Goal: Task Accomplishment & Management: Use online tool/utility

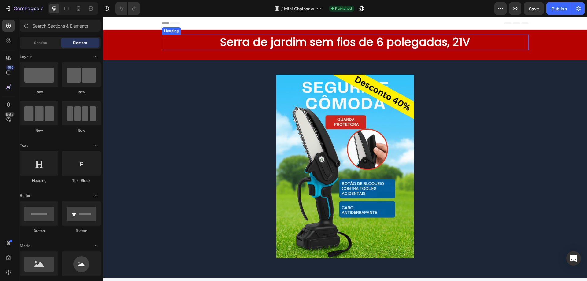
click at [367, 42] on h2 "Serra de jardim sem fios de 6 polegadas, 21V" at bounding box center [345, 43] width 367 height 16
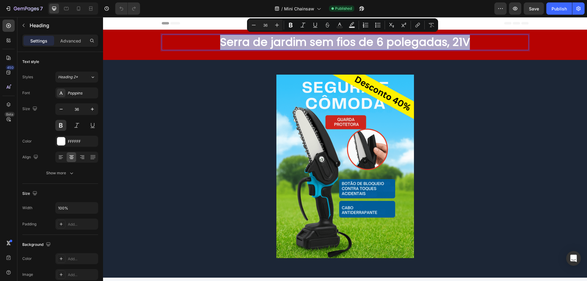
click at [363, 50] on div at bounding box center [363, 50] width 0 height 0
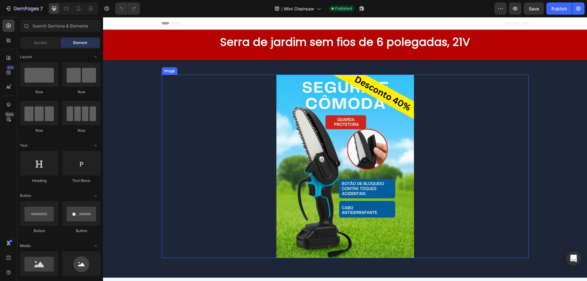
click at [469, 81] on div at bounding box center [345, 167] width 367 height 184
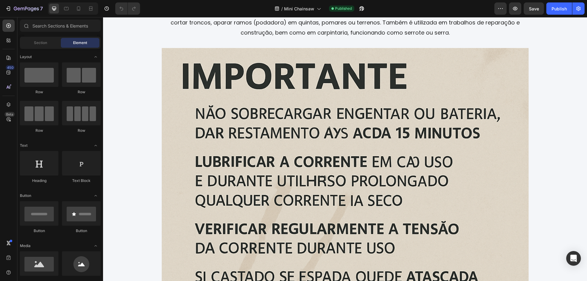
scroll to position [1103, 0]
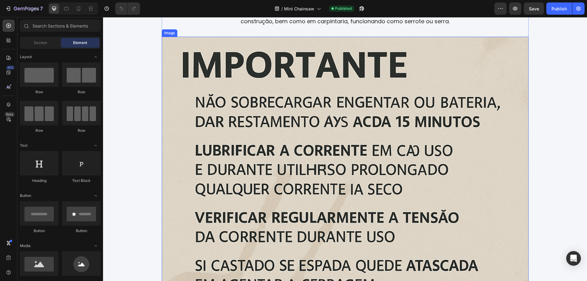
drag, startPoint x: 294, startPoint y: 94, endPoint x: 301, endPoint y: 94, distance: 7.0
click at [294, 94] on img at bounding box center [345, 220] width 367 height 367
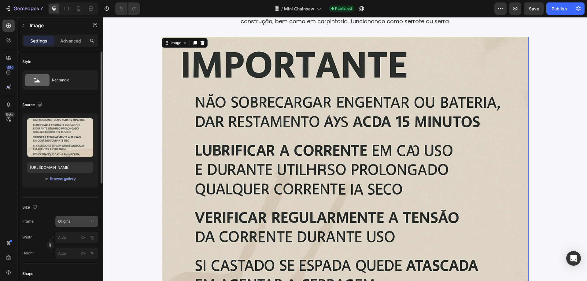
click at [89, 224] on div "Original" at bounding box center [76, 221] width 37 height 6
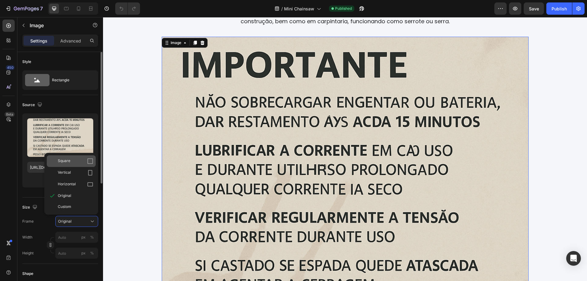
click at [74, 159] on div "Square" at bounding box center [75, 161] width 35 height 6
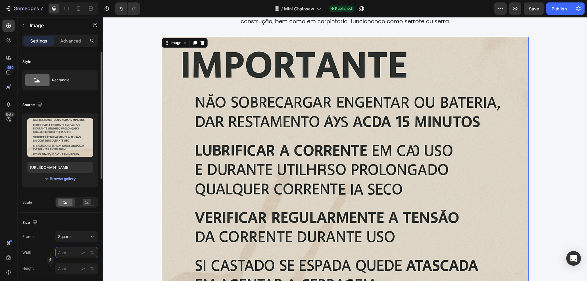
click at [67, 256] on input "px %" at bounding box center [76, 252] width 43 height 11
type input "4"
type input "45"
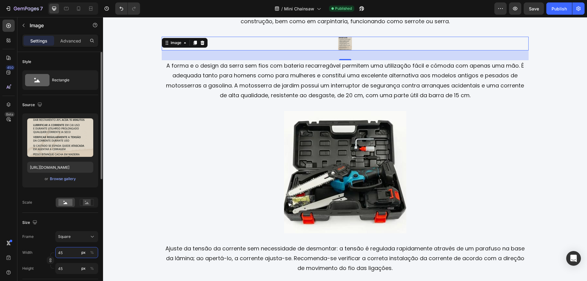
type input "450"
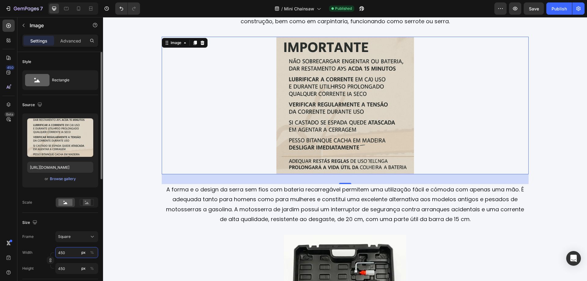
type input "450"
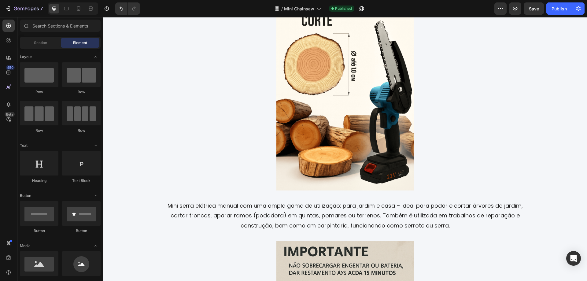
scroll to position [863, 0]
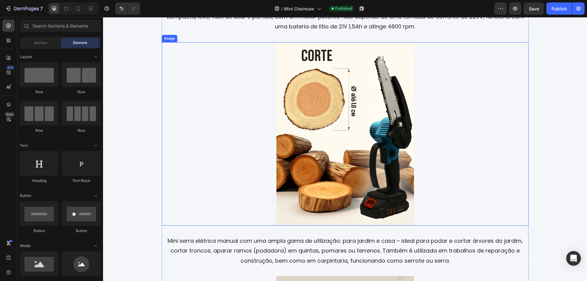
click at [364, 122] on img at bounding box center [345, 134] width 138 height 184
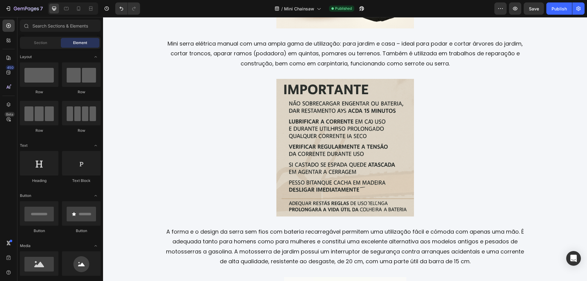
scroll to position [1082, 0]
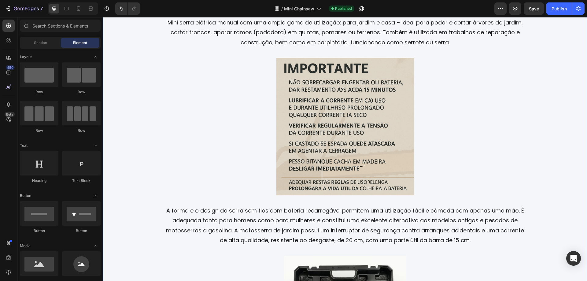
click at [336, 119] on img at bounding box center [345, 127] width 138 height 138
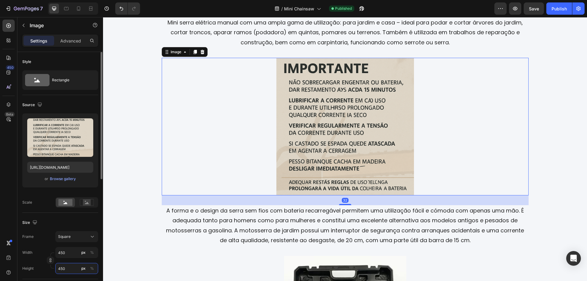
click at [68, 269] on input "450" at bounding box center [76, 268] width 43 height 11
click at [483, 159] on div at bounding box center [345, 127] width 367 height 138
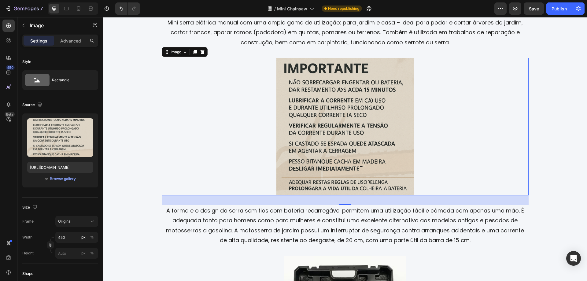
drag, startPoint x: 540, startPoint y: 157, endPoint x: 520, endPoint y: 157, distance: 19.9
click at [540, 157] on div "Image Motosserra elétrica sem fios para jardim e campo da marca SUPERGEN, model…" at bounding box center [345, 116] width 477 height 1052
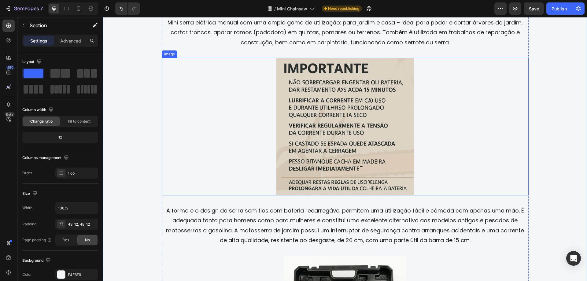
click at [372, 153] on img at bounding box center [345, 127] width 138 height 138
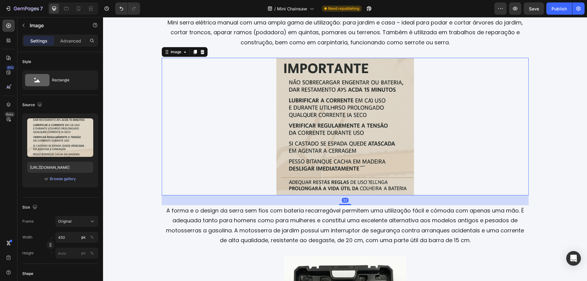
click at [356, 146] on img at bounding box center [345, 127] width 138 height 138
click at [310, 117] on img at bounding box center [345, 127] width 138 height 138
click at [309, 124] on img at bounding box center [345, 127] width 138 height 138
click at [358, 132] on img at bounding box center [345, 127] width 138 height 138
drag, startPoint x: 69, startPoint y: 9, endPoint x: 2, endPoint y: 11, distance: 66.7
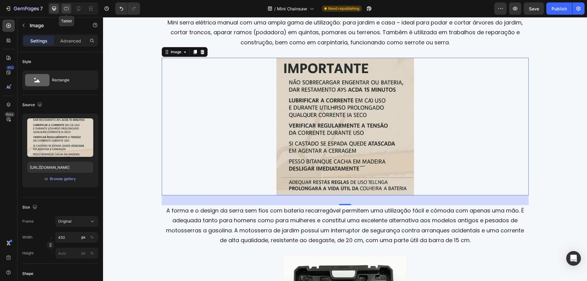
click at [69, 9] on icon at bounding box center [66, 9] width 6 height 6
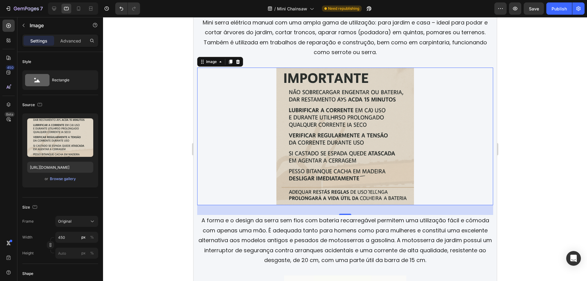
scroll to position [1121, 0]
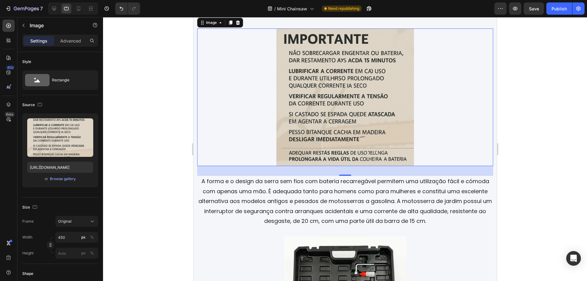
click at [321, 106] on img at bounding box center [345, 97] width 138 height 138
click at [86, 220] on div "Original" at bounding box center [73, 222] width 30 height 6
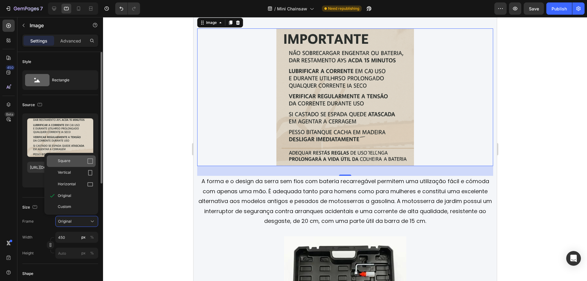
click at [71, 165] on div "Square" at bounding box center [71, 161] width 49 height 12
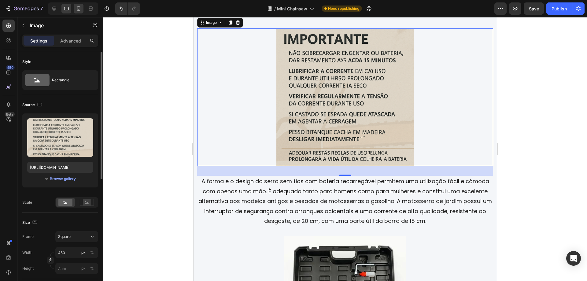
click at [76, 9] on icon at bounding box center [79, 9] width 6 height 6
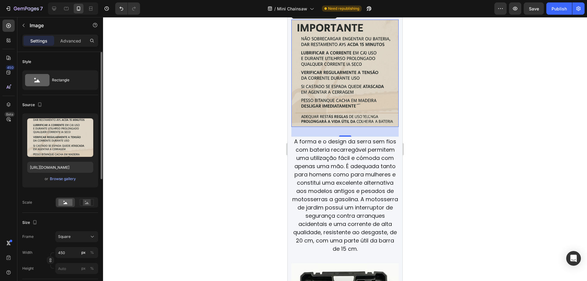
scroll to position [1045, 0]
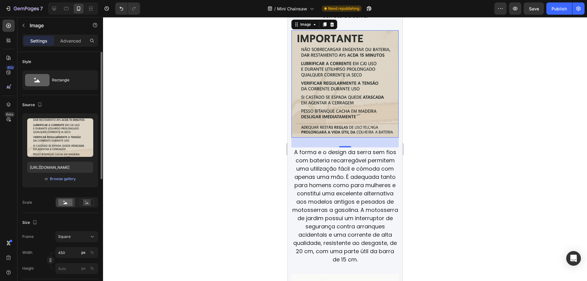
click at [325, 77] on img at bounding box center [344, 83] width 107 height 107
click at [73, 255] on input "450" at bounding box center [76, 252] width 43 height 11
click at [456, 148] on div at bounding box center [345, 149] width 484 height 264
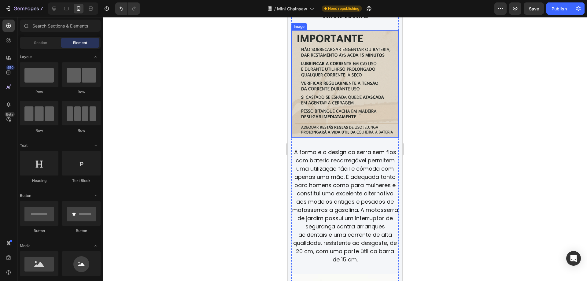
click at [363, 101] on img at bounding box center [344, 83] width 107 height 107
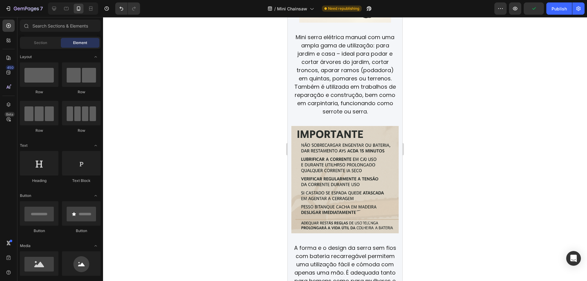
scroll to position [978, 0]
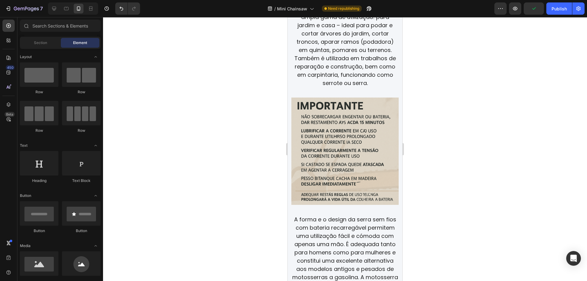
drag, startPoint x: 400, startPoint y: 122, endPoint x: 690, endPoint y: 134, distance: 290.5
click at [333, 151] on img at bounding box center [344, 151] width 107 height 107
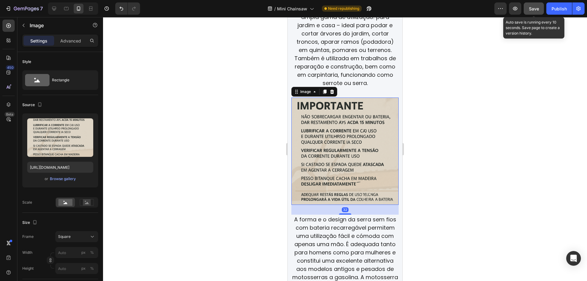
click at [534, 9] on span "Save" at bounding box center [534, 8] width 10 height 5
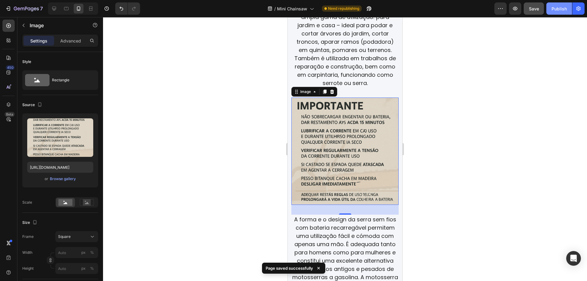
click at [565, 7] on div "Publish" at bounding box center [559, 9] width 15 height 6
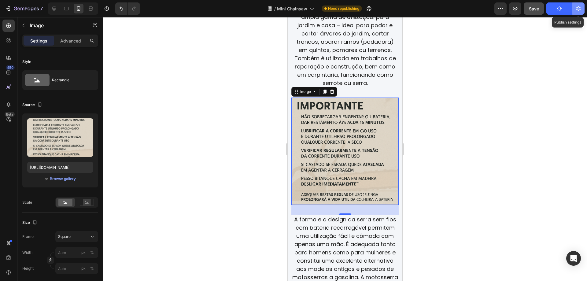
click at [582, 9] on button "button" at bounding box center [579, 8] width 12 height 12
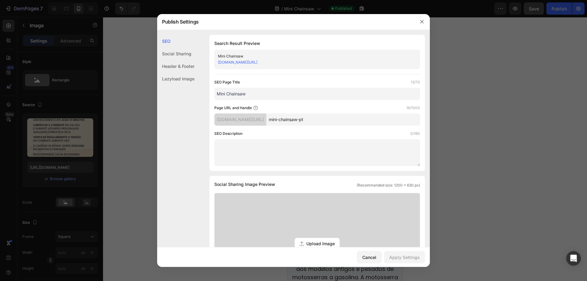
click at [0, 0] on button "View Live Page" at bounding box center [0, 0] width 0 height 0
click at [422, 21] on icon "button" at bounding box center [421, 21] width 3 height 3
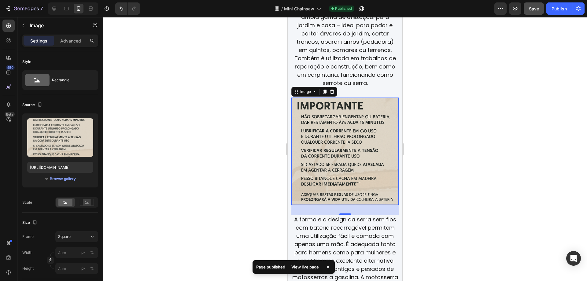
click at [334, 166] on img at bounding box center [344, 151] width 107 height 107
click at [556, 11] on div "Publish" at bounding box center [559, 9] width 15 height 6
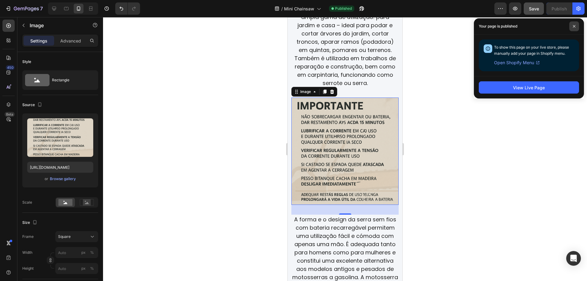
click at [574, 28] on icon at bounding box center [574, 26] width 3 height 3
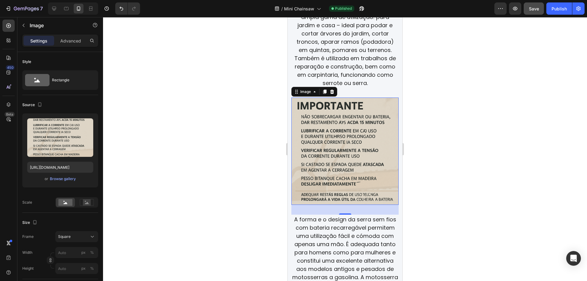
click at [530, 10] on span "Save" at bounding box center [534, 8] width 10 height 5
drag, startPoint x: 558, startPoint y: 5, endPoint x: 528, endPoint y: 72, distance: 74.2
click at [559, 6] on button "Publish" at bounding box center [560, 8] width 26 height 12
click at [67, 9] on icon at bounding box center [66, 9] width 6 height 6
type input "450"
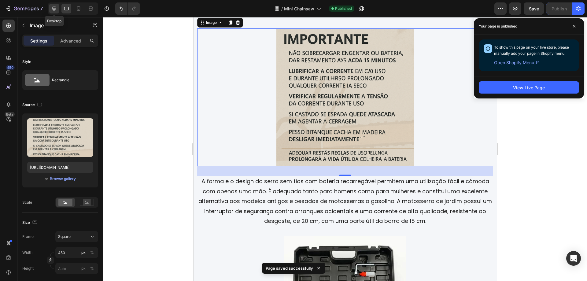
click at [54, 9] on icon at bounding box center [54, 9] width 4 height 4
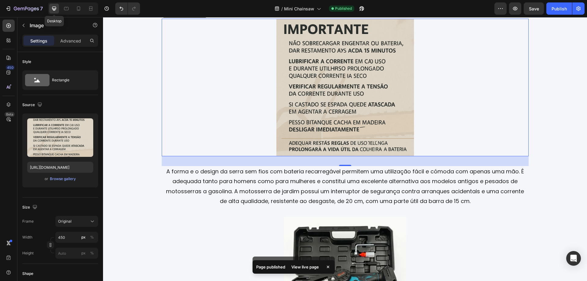
scroll to position [1101, 0]
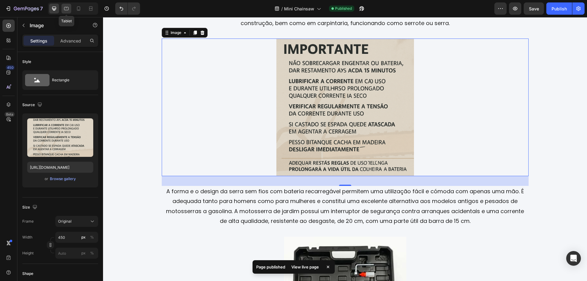
click at [66, 7] on icon at bounding box center [66, 9] width 6 height 6
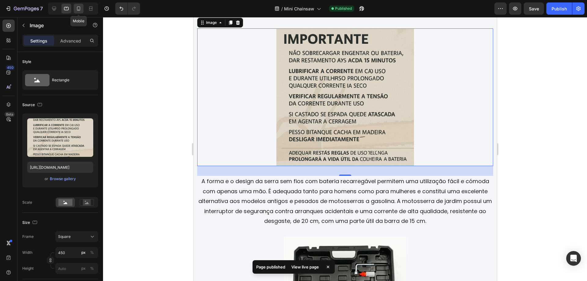
click at [78, 6] on icon at bounding box center [78, 8] width 3 height 4
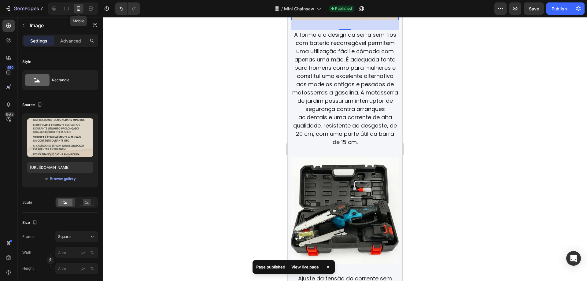
scroll to position [1045, 0]
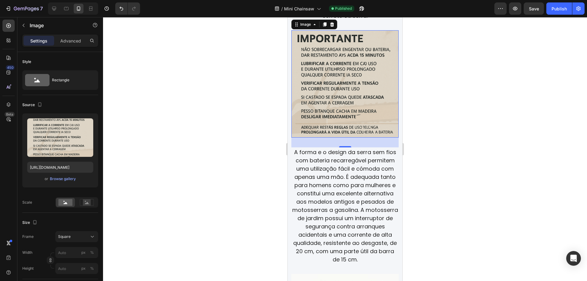
click at [559, 13] on button "Publish" at bounding box center [560, 8] width 26 height 12
